Goal: Book appointment/travel/reservation

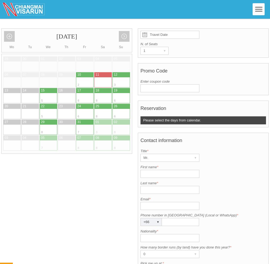
scroll to position [107, 0]
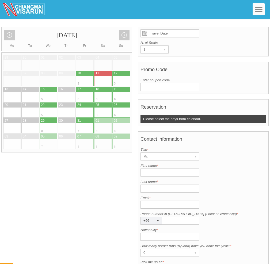
click at [49, 87] on div at bounding box center [52, 89] width 9 height 5
type input "15 October 2025"
radio input "true"
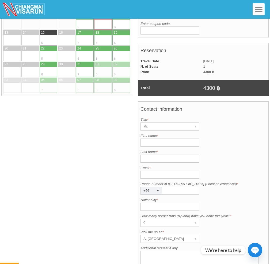
scroll to position [165, 0]
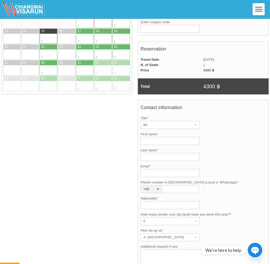
click at [149, 137] on input "First name *" at bounding box center [169, 141] width 59 height 8
type input "Dan"
type input "Keeling"
type input "dankeeling@mac.com"
type input "0641910053"
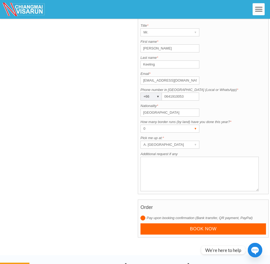
scroll to position [260, 0]
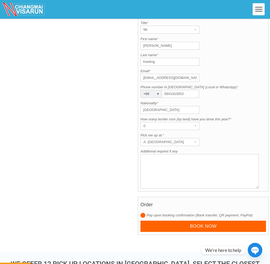
click at [168, 106] on input "Thailand" at bounding box center [169, 110] width 59 height 8
type input "United Kingdom"
click at [196, 138] on div "▾" at bounding box center [194, 141] width 7 height 7
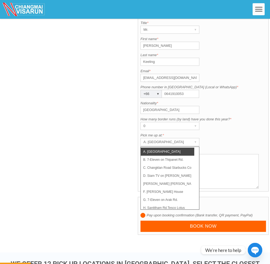
scroll to position [0, 0]
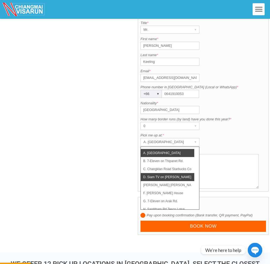
click at [173, 173] on li "D. Siam TV on Chang Lor Rd." at bounding box center [167, 177] width 53 height 8
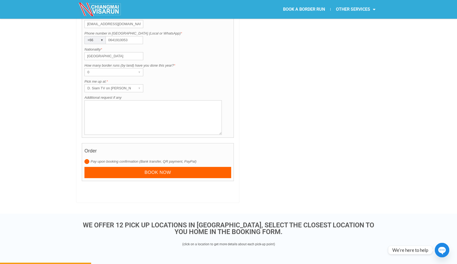
scroll to position [489, 0]
click at [140, 84] on div "▾" at bounding box center [139, 87] width 7 height 7
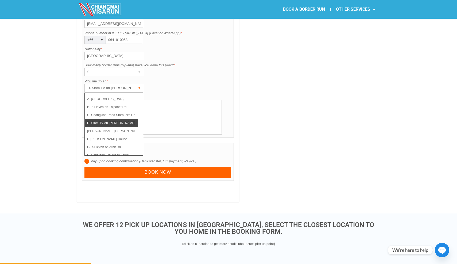
scroll to position [0, 0]
click at [126, 103] on li "B. 7-Eleven on Thipanet Rd." at bounding box center [111, 107] width 53 height 8
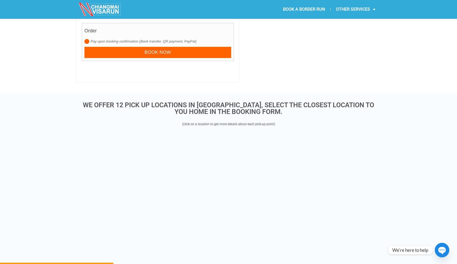
scroll to position [610, 0]
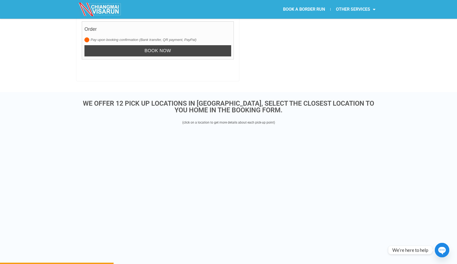
click at [152, 45] on input "Book now" at bounding box center [157, 50] width 147 height 11
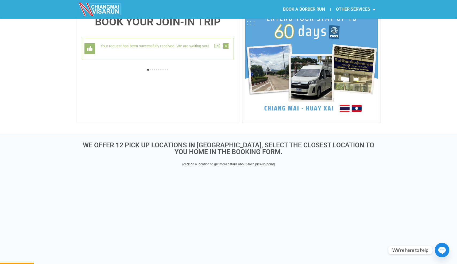
scroll to position [138, 0]
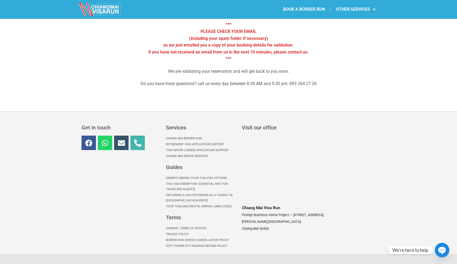
scroll to position [106, 0]
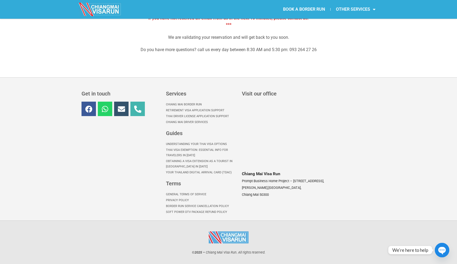
click at [201, 143] on link "Understanding Your Thai Visa options" at bounding box center [201, 144] width 70 height 6
